Goal: Find specific page/section: Find specific page/section

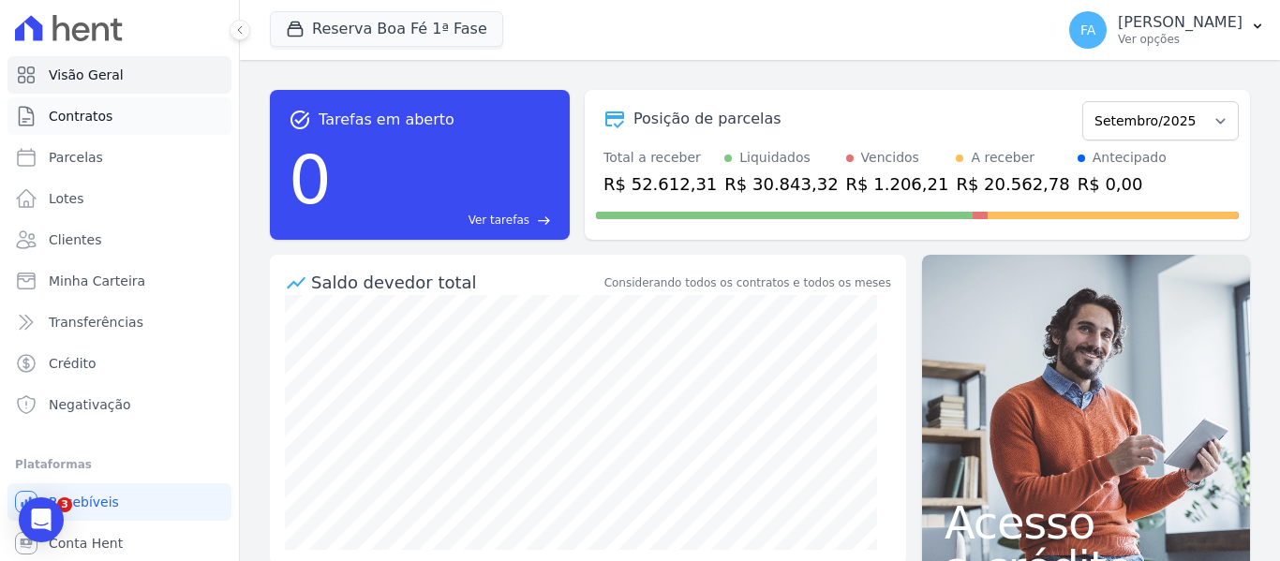
click at [119, 111] on link "Contratos" at bounding box center [119, 115] width 224 height 37
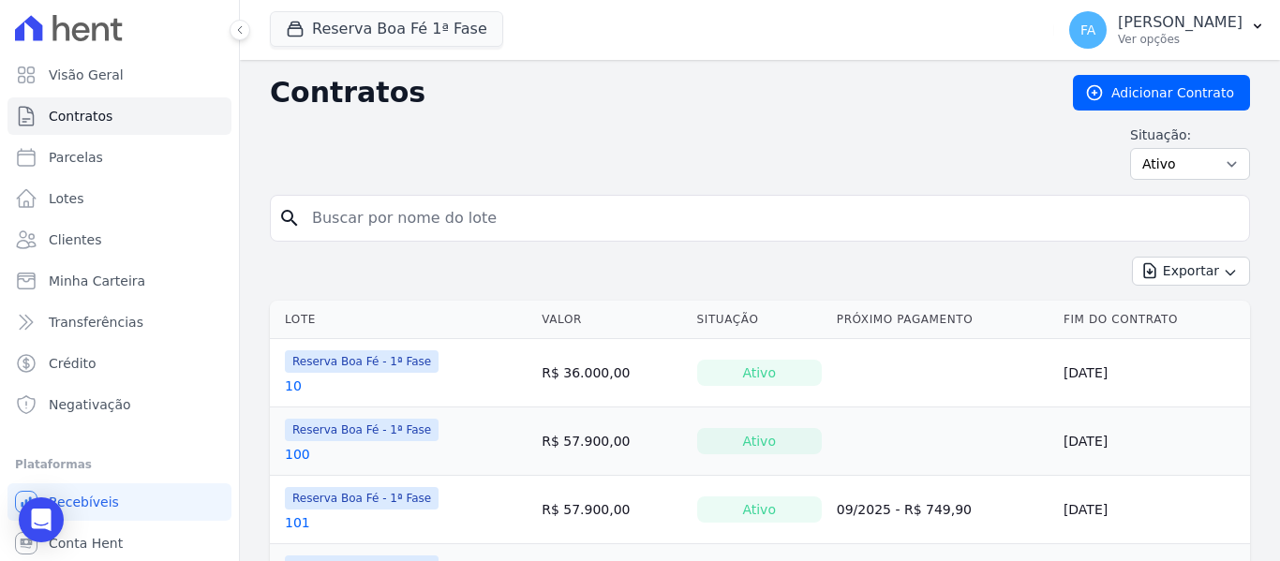
click at [452, 221] on input "search" at bounding box center [771, 218] width 941 height 37
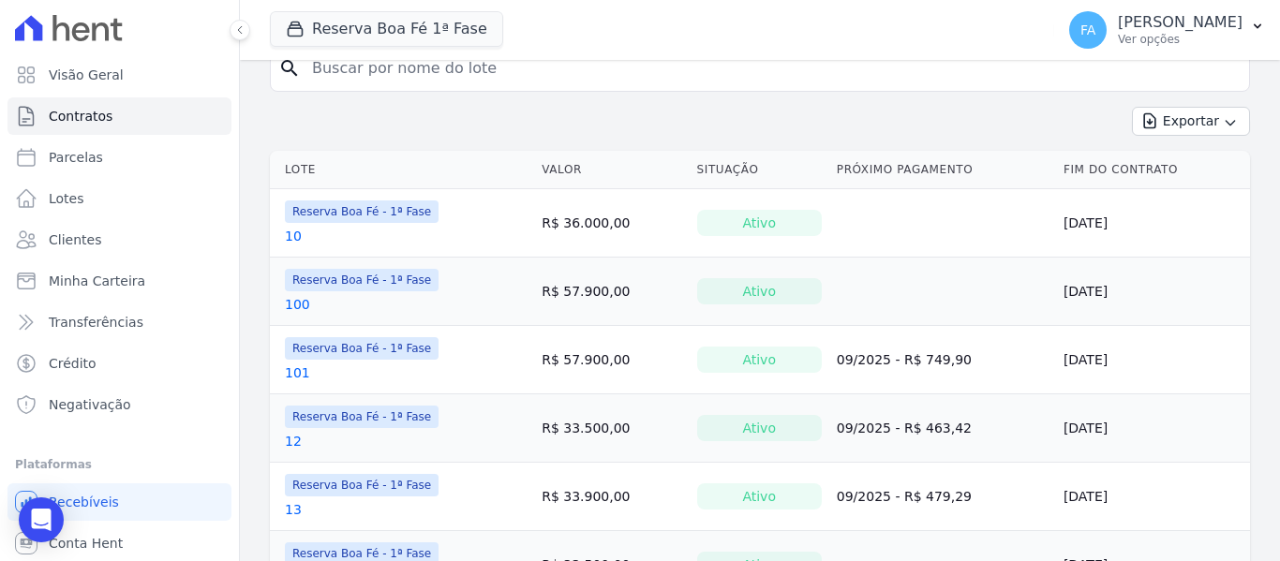
scroll to position [12, 0]
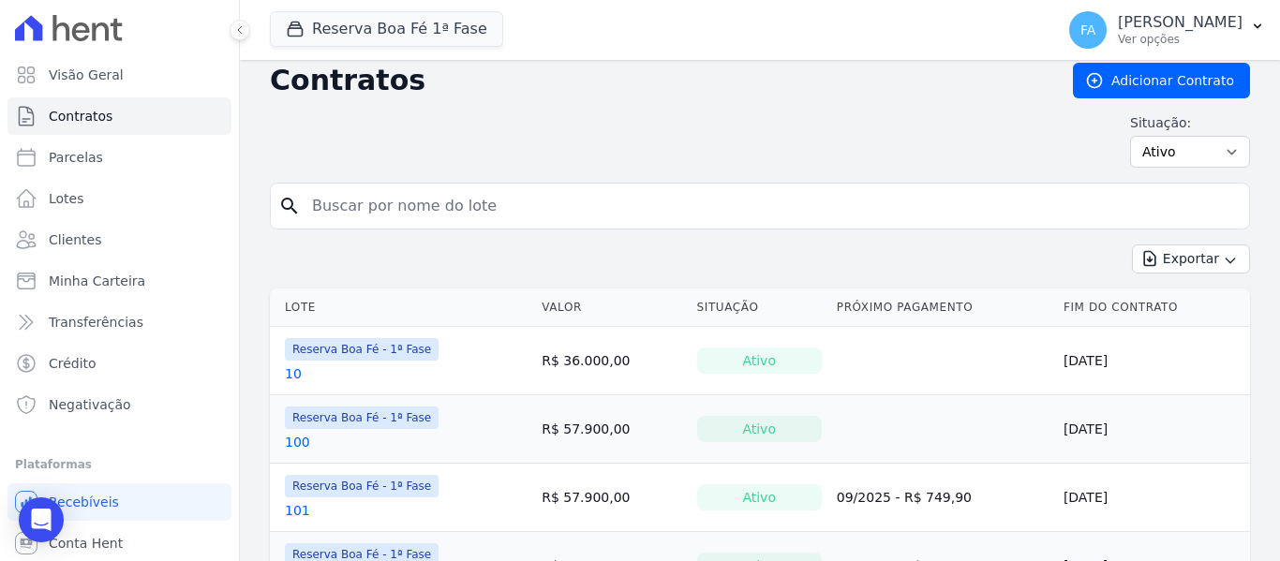
click at [497, 210] on input "search" at bounding box center [771, 205] width 941 height 37
type input "136"
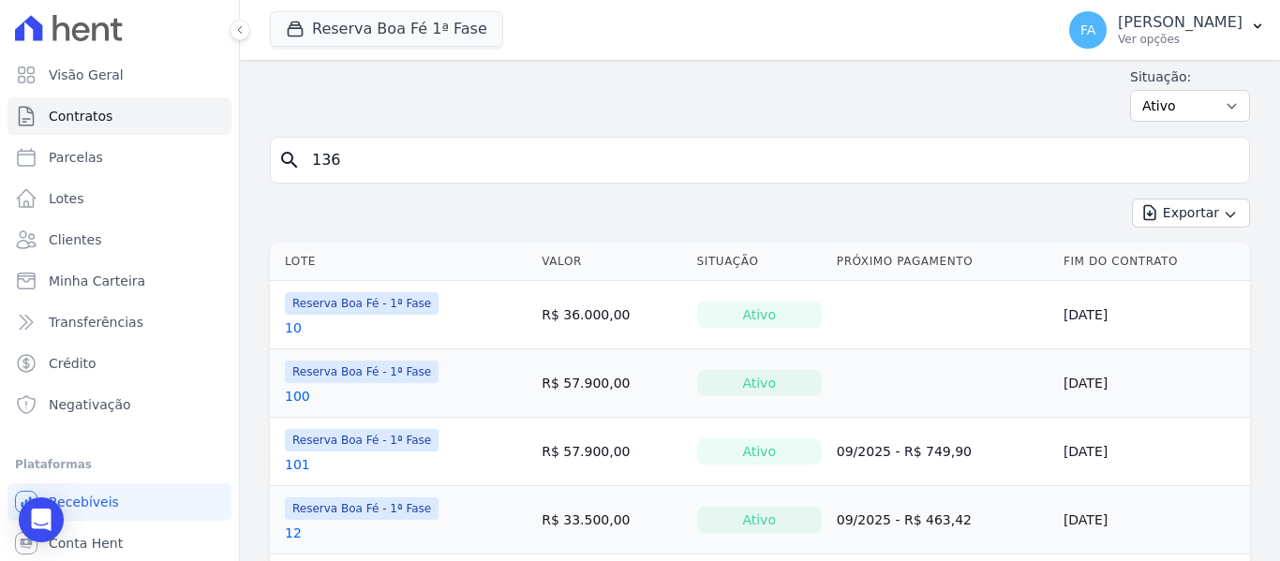
scroll to position [50, 0]
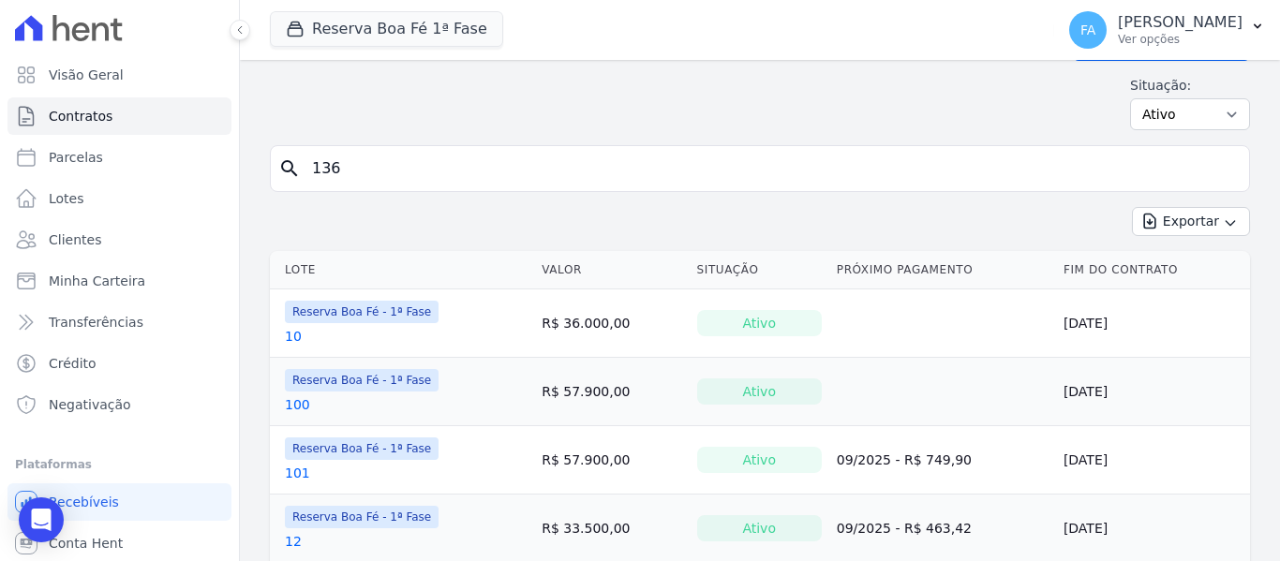
click at [1110, 180] on input "136" at bounding box center [771, 168] width 941 height 37
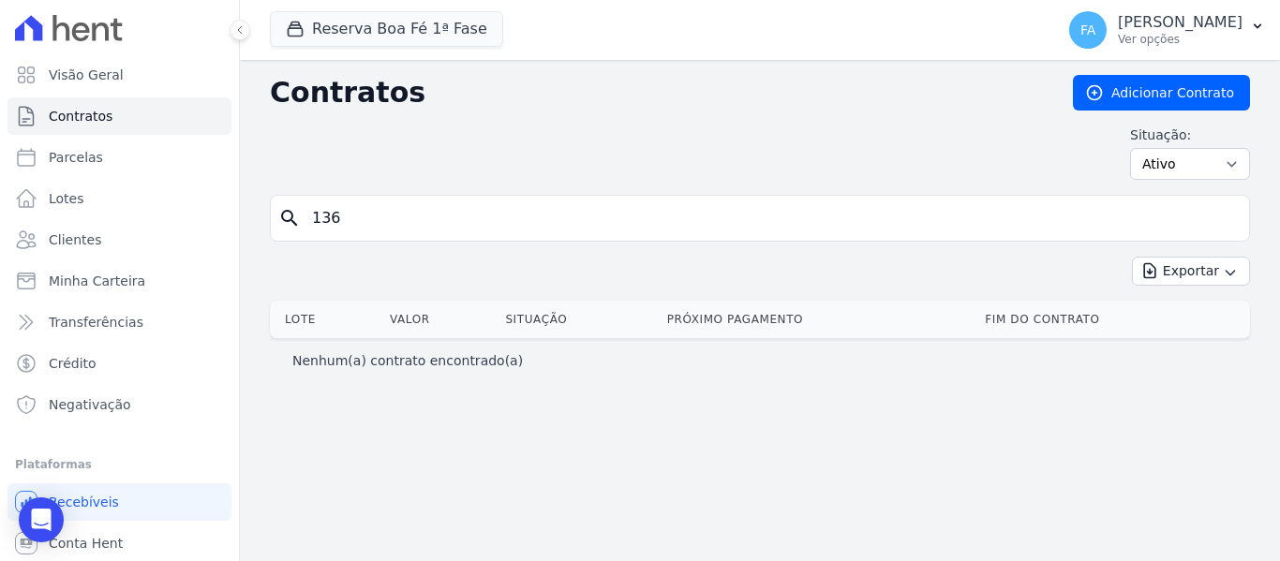
drag, startPoint x: 403, startPoint y: 208, endPoint x: 267, endPoint y: 213, distance: 135.9
click at [267, 213] on div "Contratos Adicionar Contrato Situação: Ativo Todos Pausado Distratado Rascunho …" at bounding box center [760, 310] width 1040 height 501
click at [94, 160] on span "Parcelas" at bounding box center [76, 157] width 54 height 19
select select
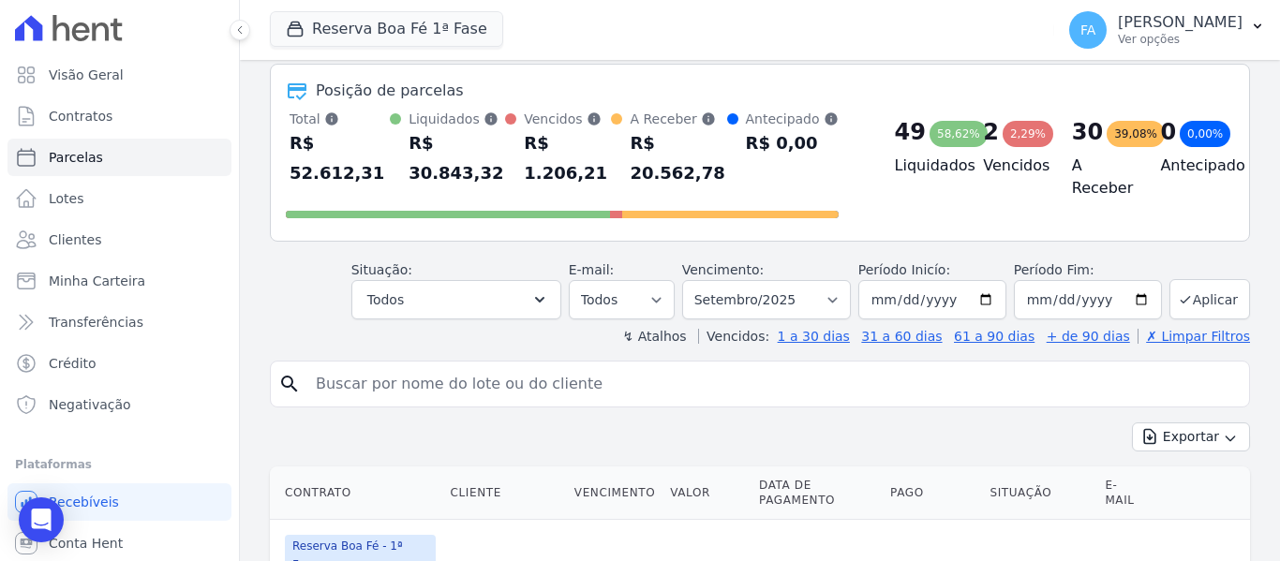
scroll to position [62, 0]
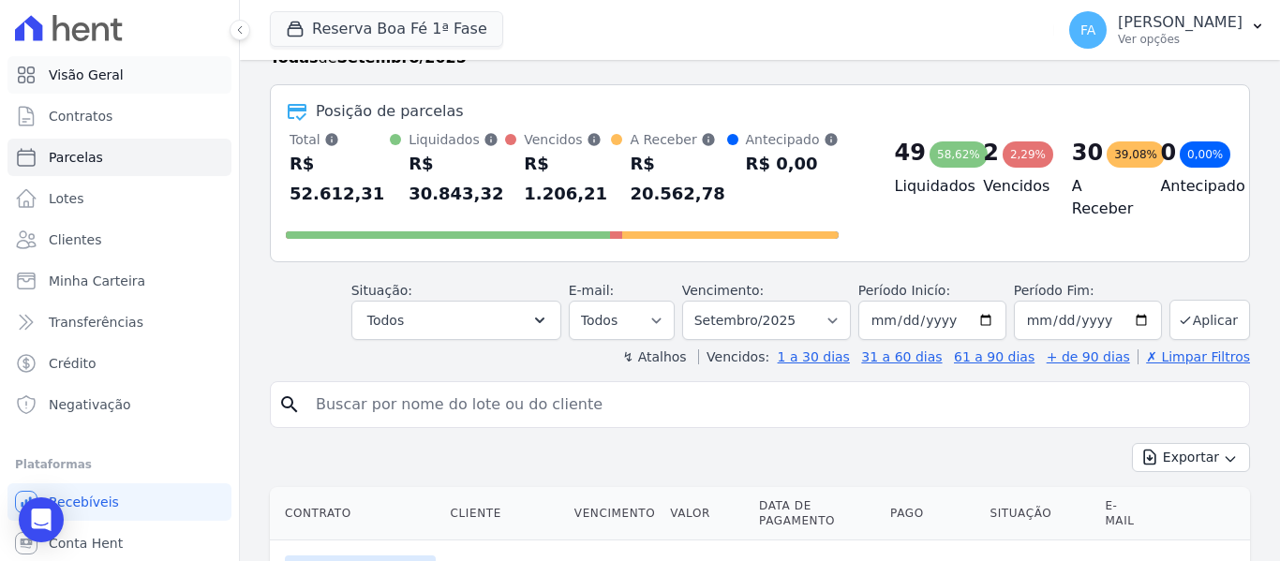
click at [119, 67] on link "Visão Geral" at bounding box center [119, 74] width 224 height 37
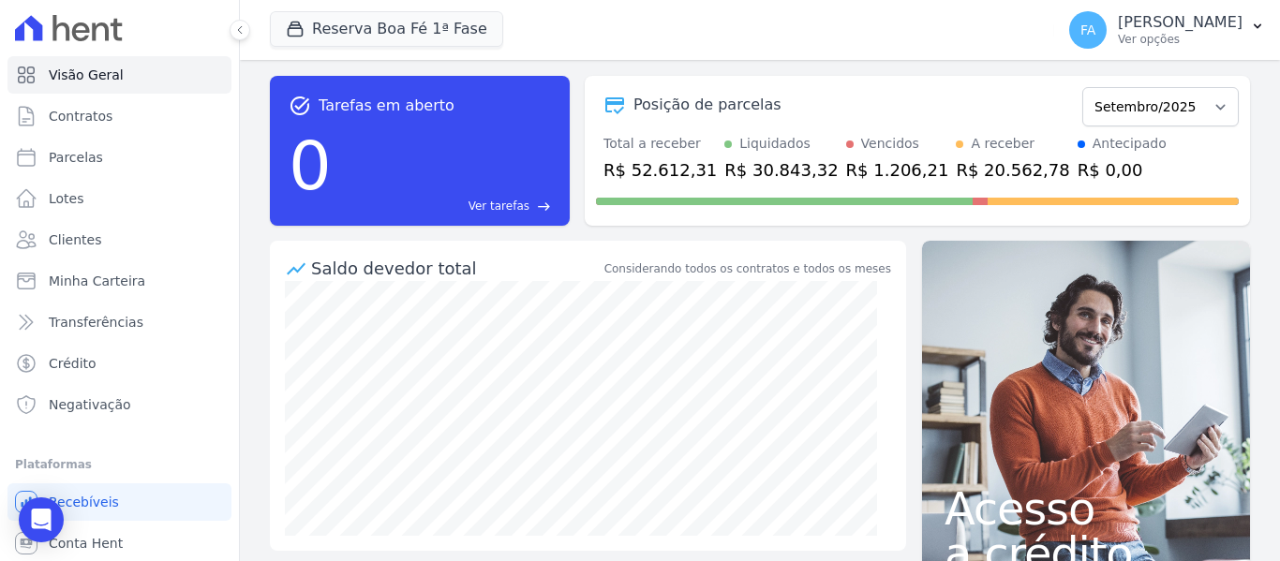
scroll to position [34, 0]
